Goal: Find specific page/section: Find specific page/section

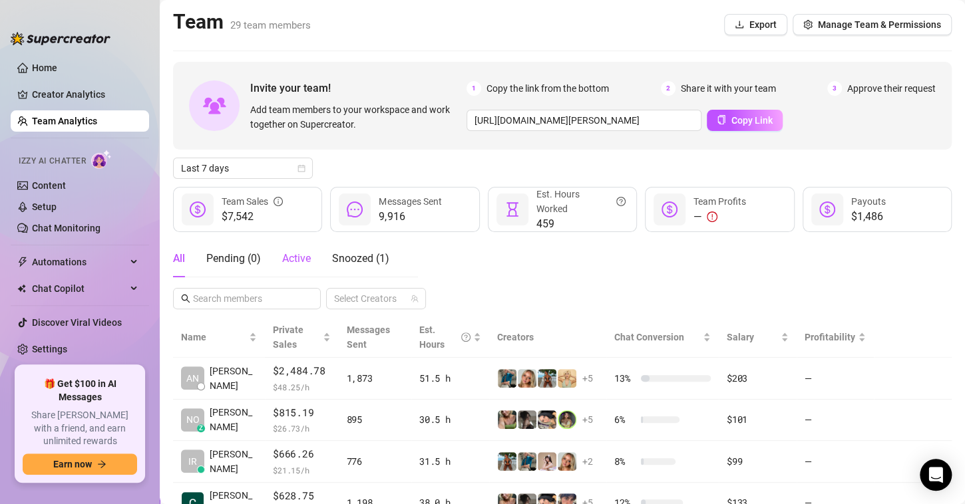
click at [290, 262] on span "Active" at bounding box center [296, 258] width 29 height 13
click at [288, 266] on div "Active" at bounding box center [296, 259] width 29 height 16
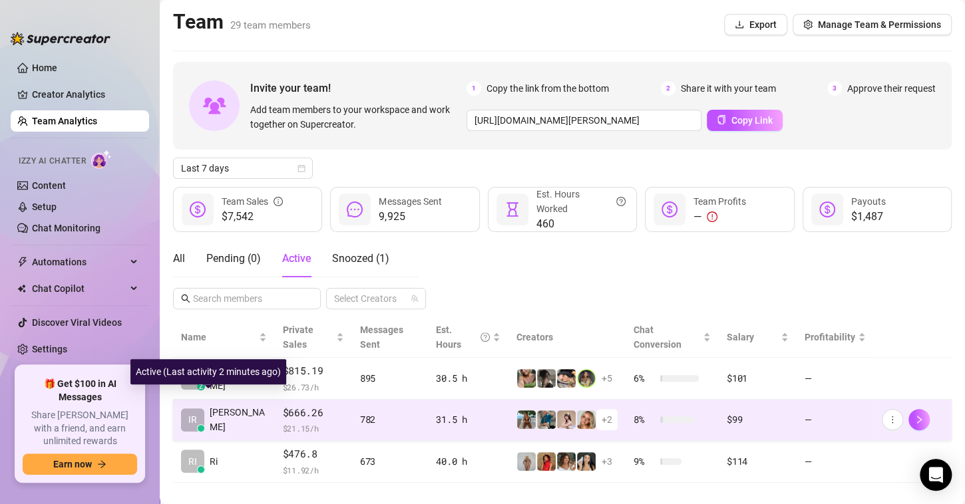
click at [214, 406] on span "[PERSON_NAME]" at bounding box center [238, 419] width 57 height 29
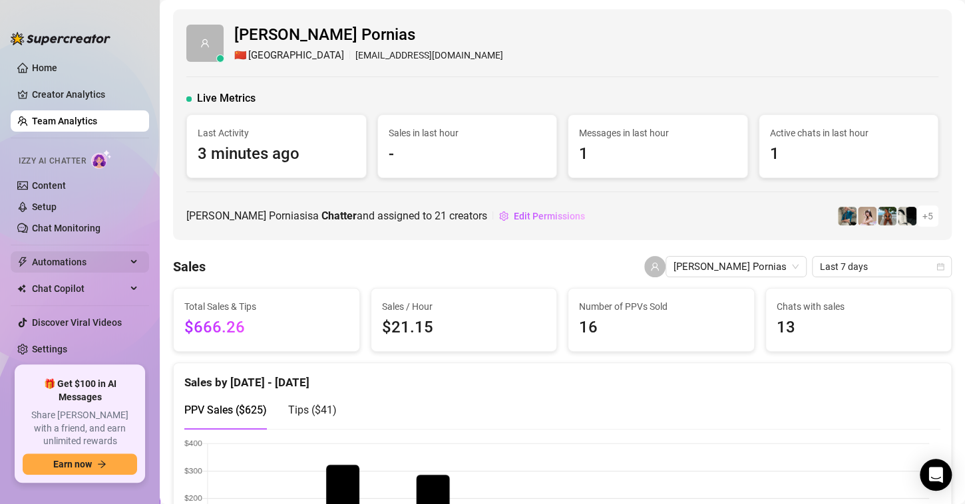
drag, startPoint x: 85, startPoint y: 120, endPoint x: 136, endPoint y: 257, distance: 146.4
click at [85, 120] on link "Team Analytics" at bounding box center [64, 121] width 65 height 11
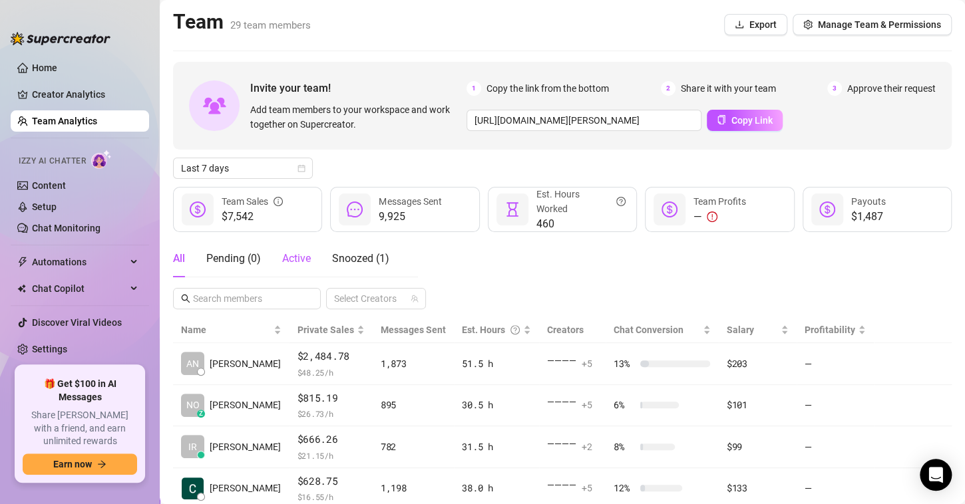
click at [300, 260] on span "Active" at bounding box center [296, 258] width 29 height 13
